Goal: Complete application form

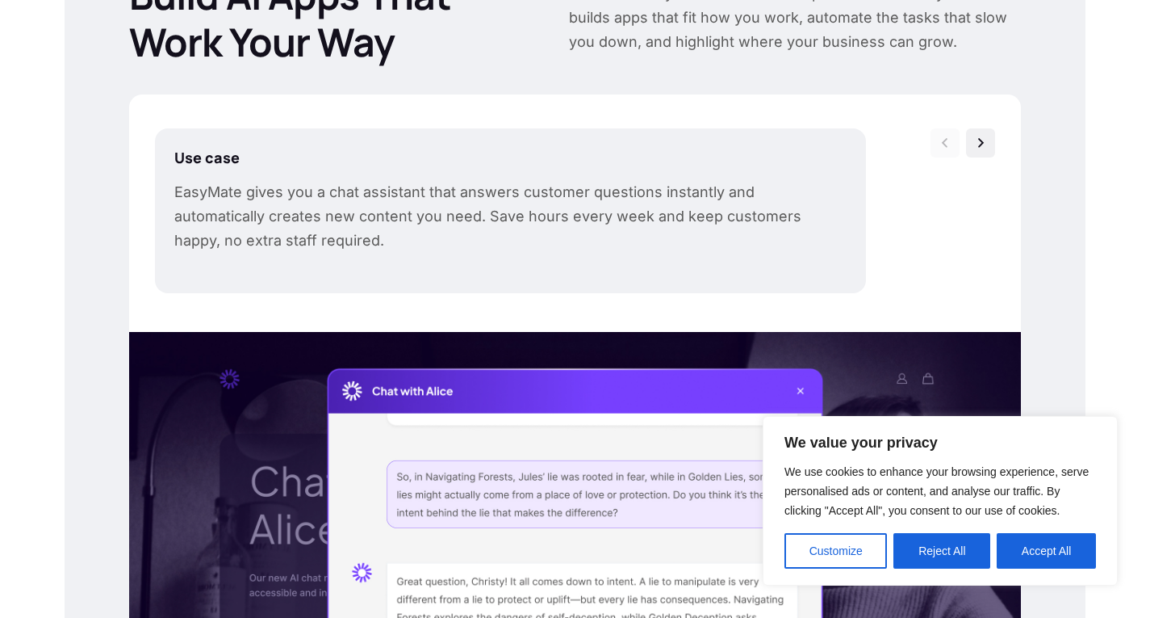
scroll to position [585, 0]
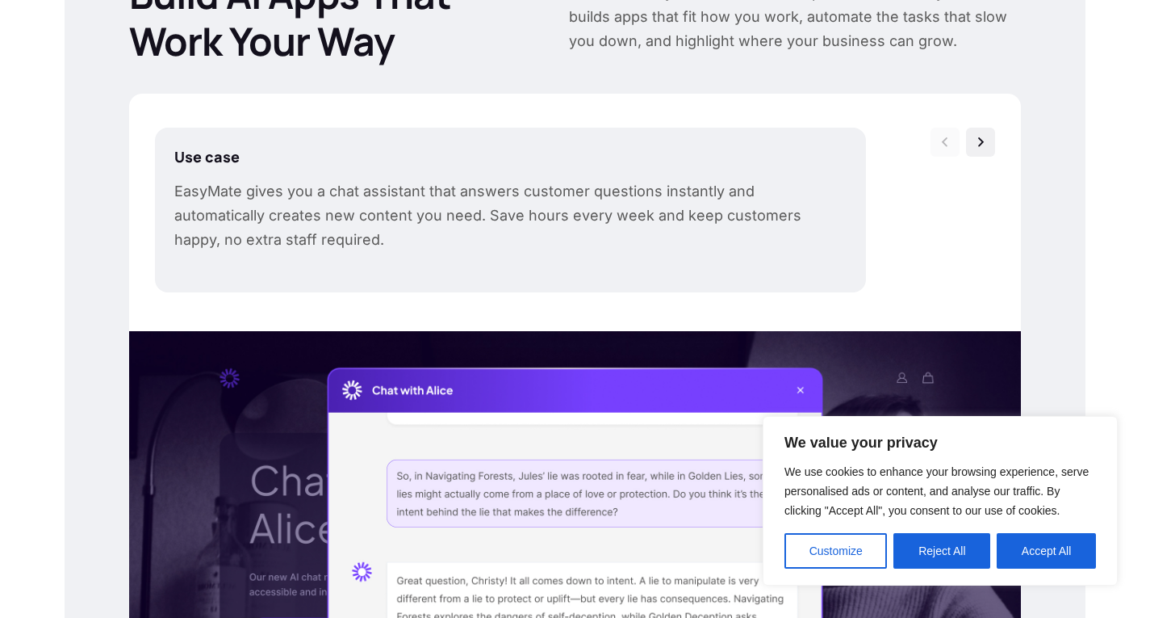
click at [580, 119] on div "Use case EasyMate gives you a chat assistant that answers customer questions in…" at bounding box center [575, 216] width 892 height 229
click at [534, 164] on p "Use case" at bounding box center [510, 156] width 673 height 19
click at [420, 208] on p "EasyMate gives you a chat assistant that answers customer questions instantly a…" at bounding box center [510, 215] width 673 height 73
click at [962, 546] on button "Reject All" at bounding box center [942, 551] width 97 height 36
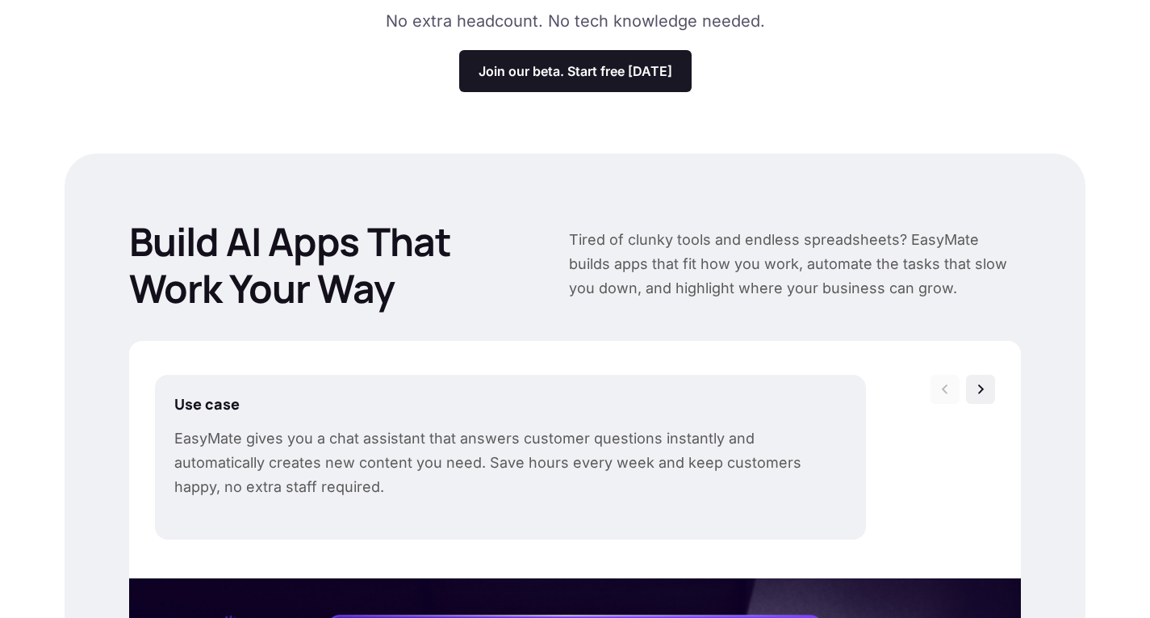
scroll to position [0, 0]
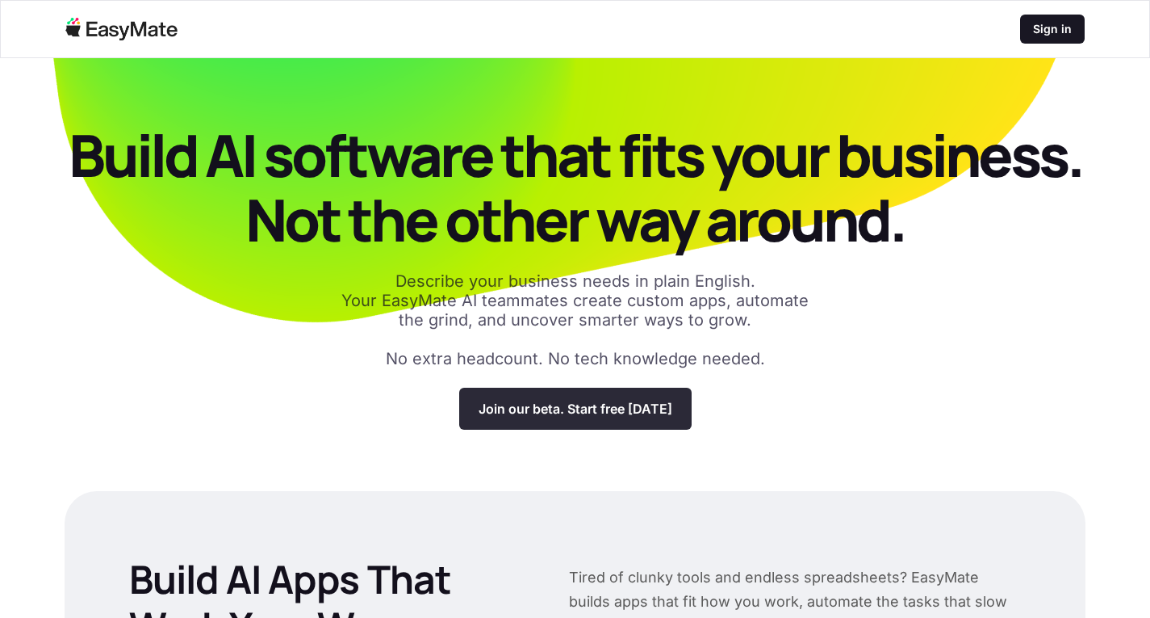
click at [614, 413] on p "Join our beta. Start free [DATE]" at bounding box center [576, 408] width 194 height 16
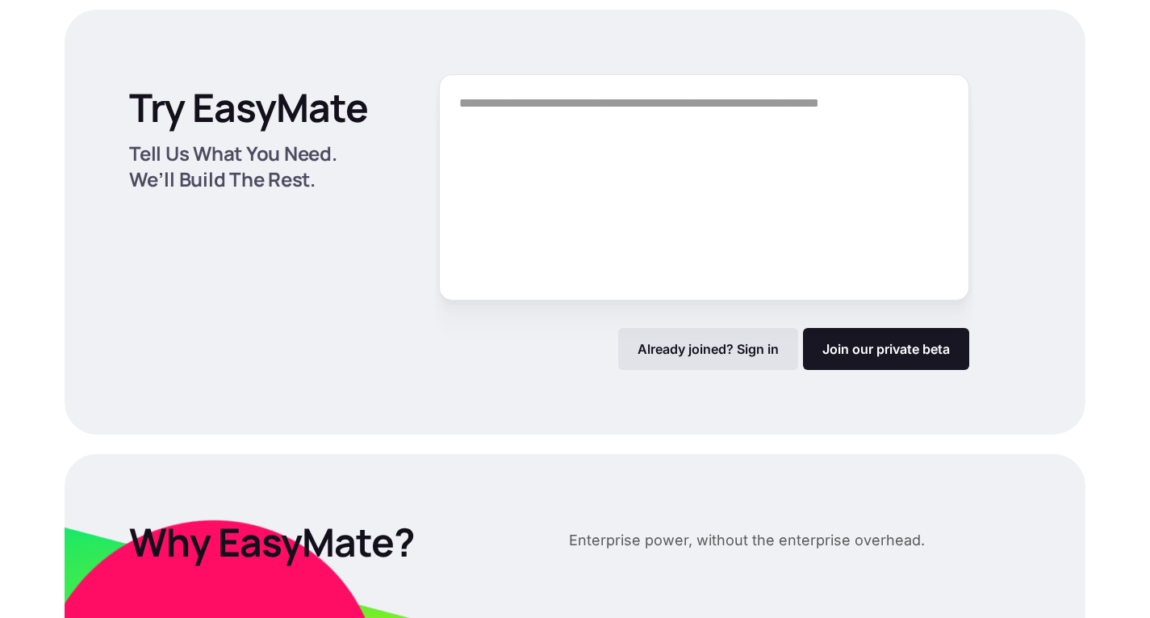
scroll to position [2147, 0]
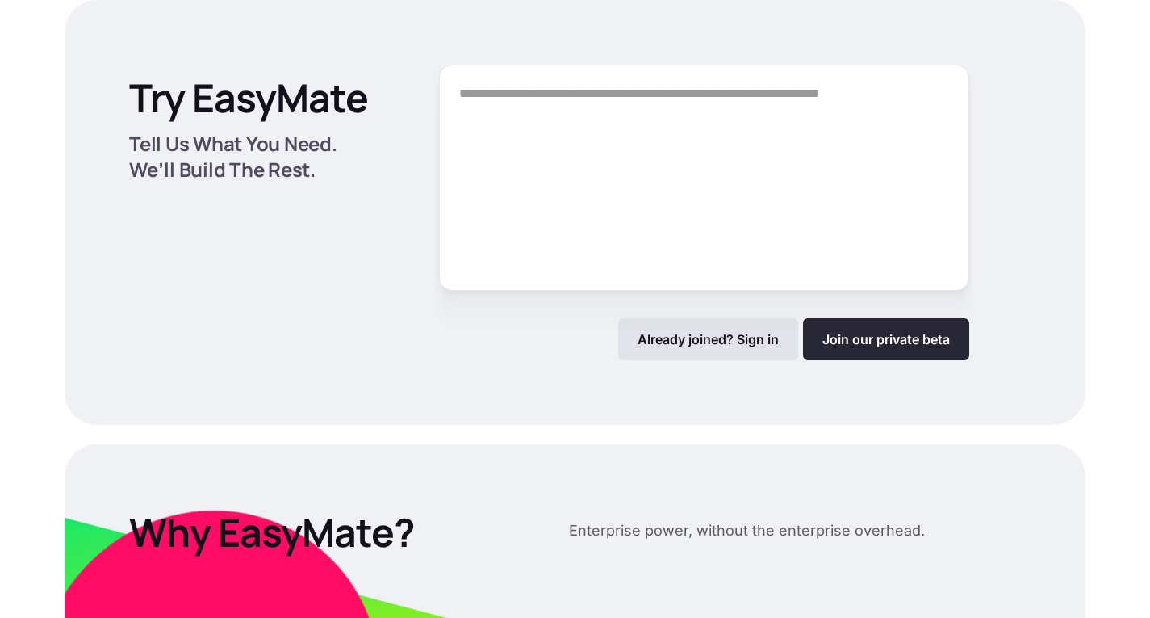
click at [881, 346] on link "Join our private beta" at bounding box center [886, 339] width 166 height 42
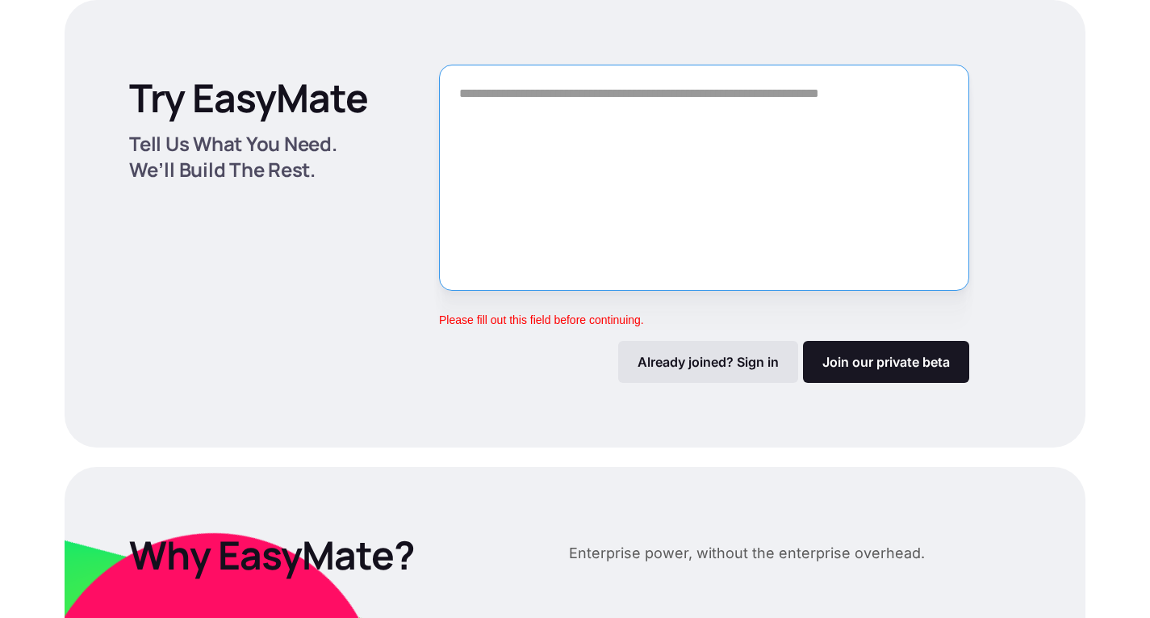
click at [516, 93] on textarea "Form" at bounding box center [704, 178] width 530 height 226
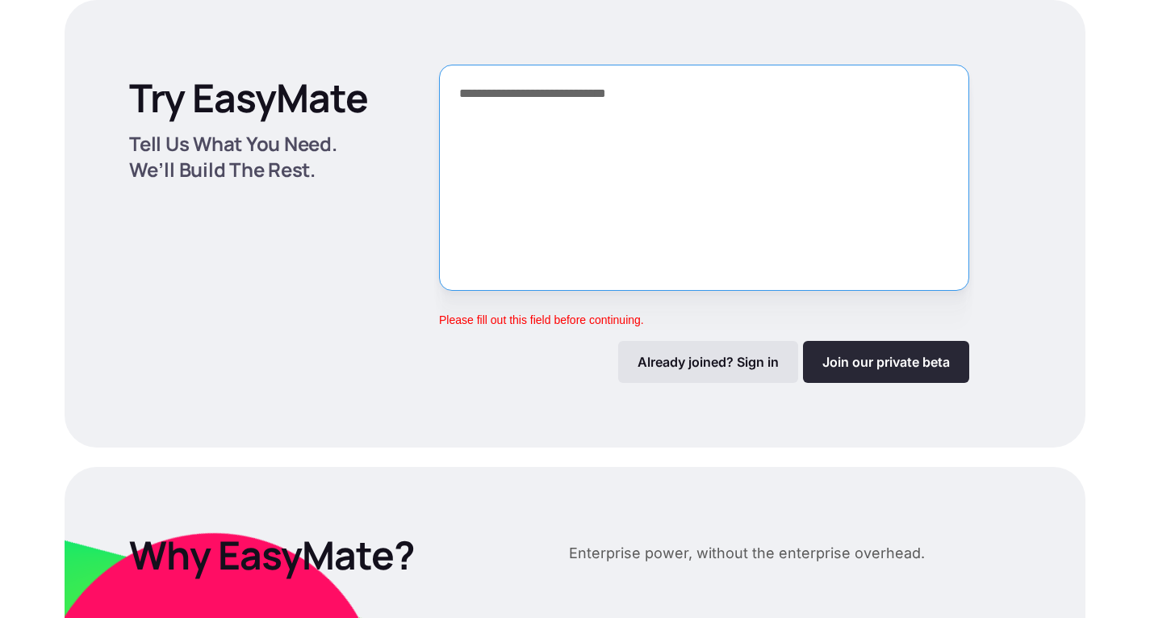
type textarea "**********"
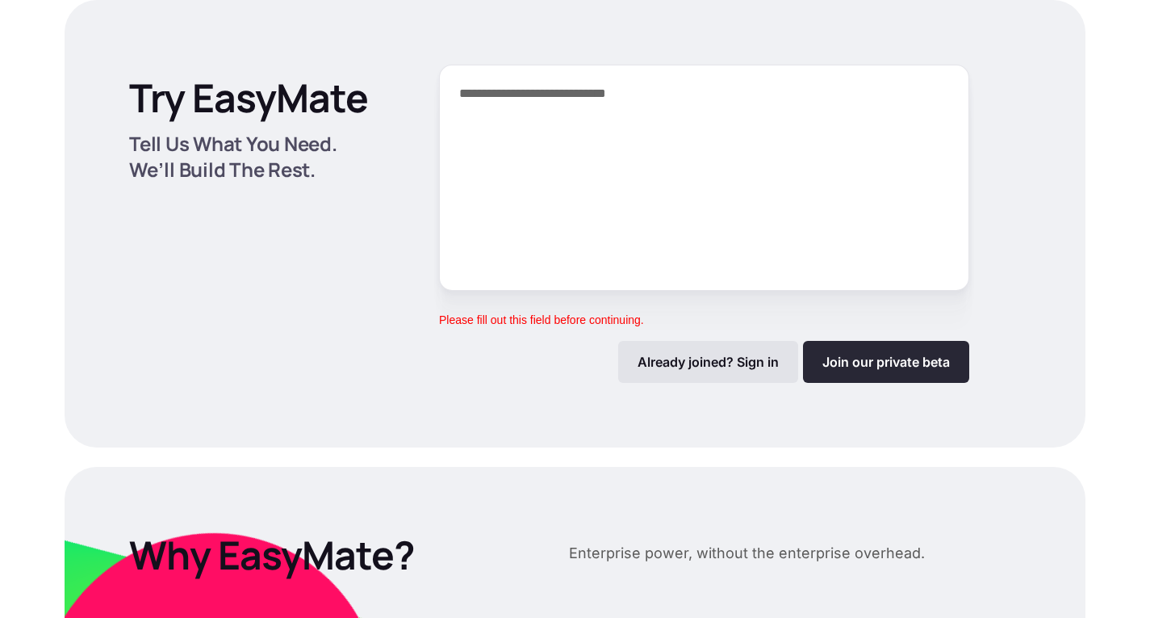
click at [874, 368] on link "Join our private beta" at bounding box center [886, 362] width 166 height 42
